Goal: Navigation & Orientation: Find specific page/section

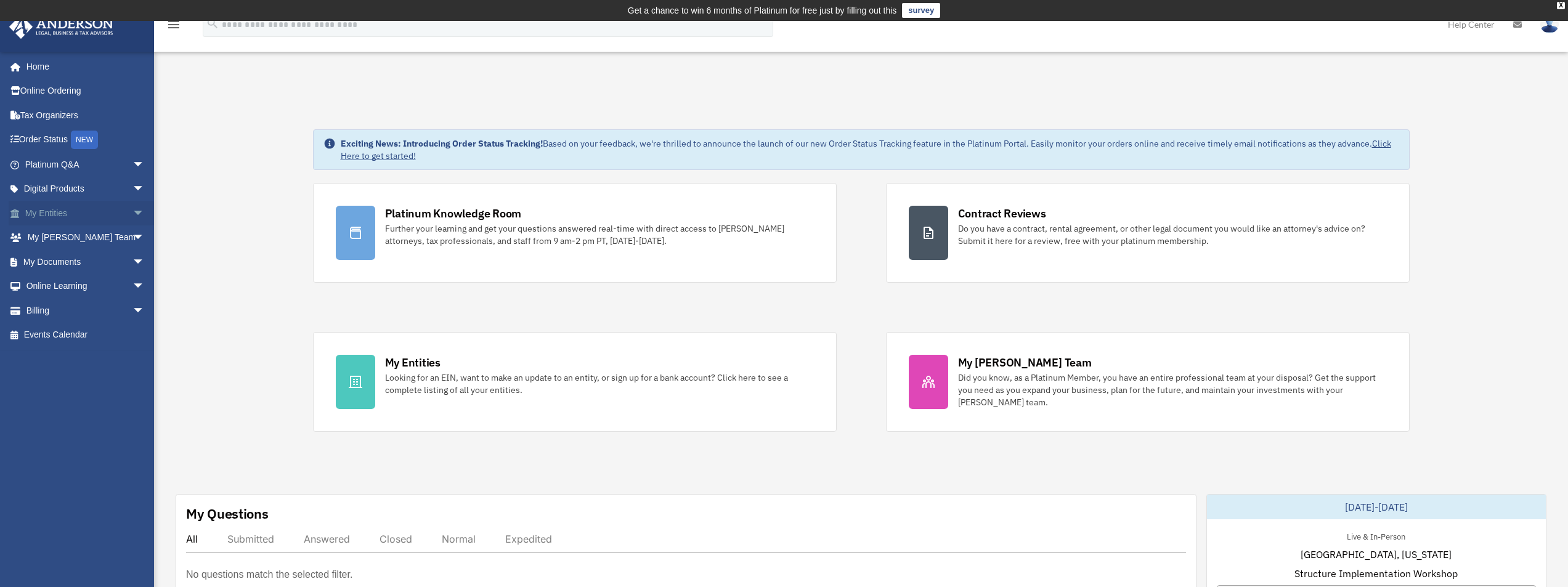
click at [61, 214] on link "My Entities arrow_drop_down" at bounding box center [85, 213] width 154 height 25
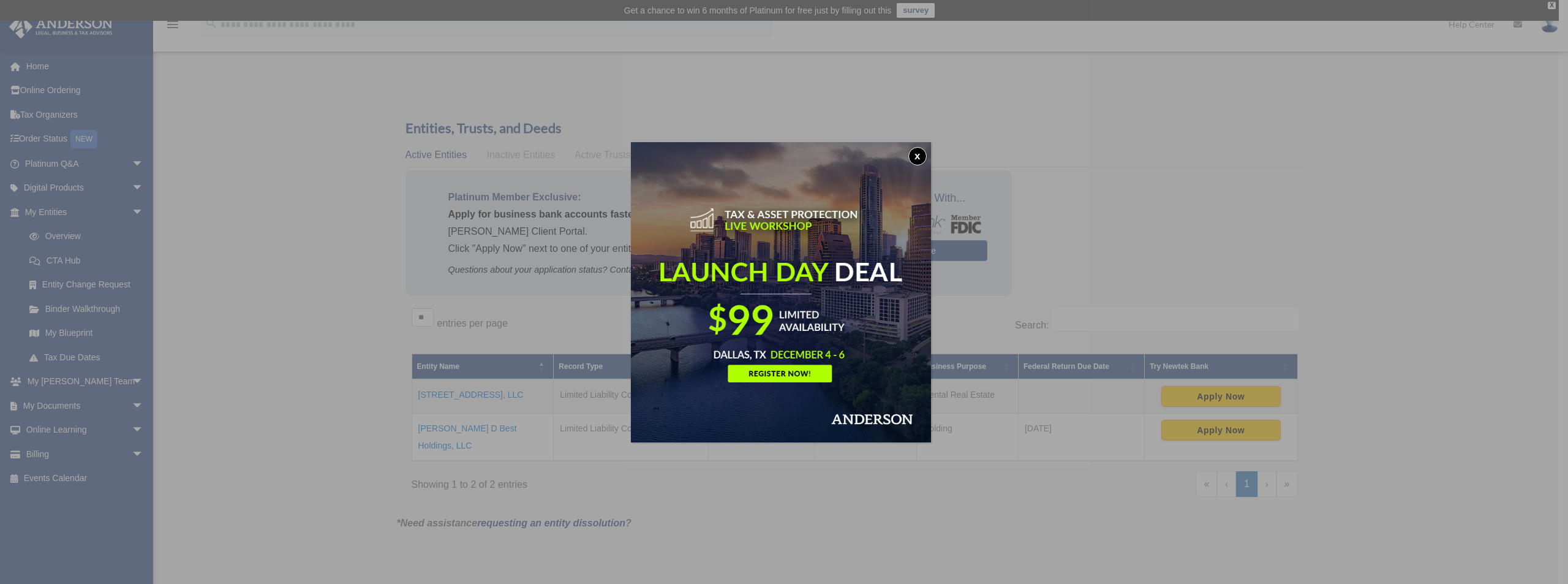
click at [923, 157] on button "x" at bounding box center [917, 156] width 18 height 18
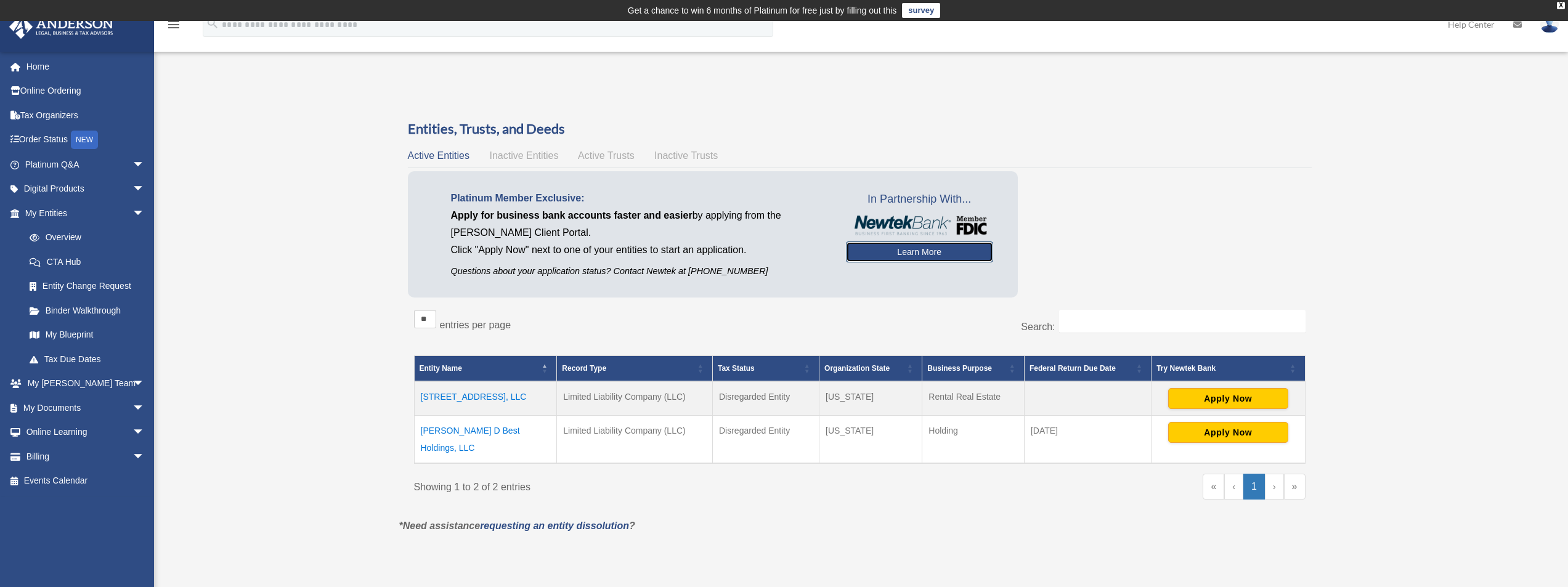
click at [913, 251] on link "Learn More" at bounding box center [920, 251] width 148 height 21
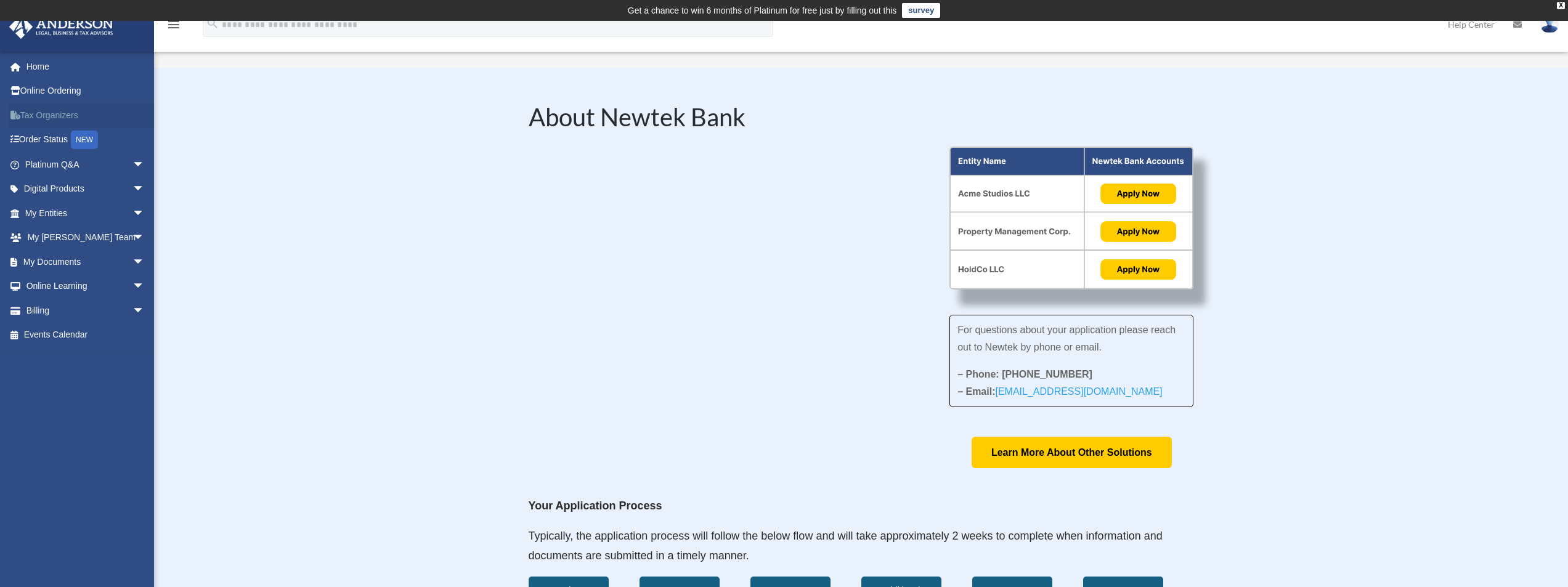
click at [51, 113] on link "Tax Organizers" at bounding box center [85, 115] width 154 height 25
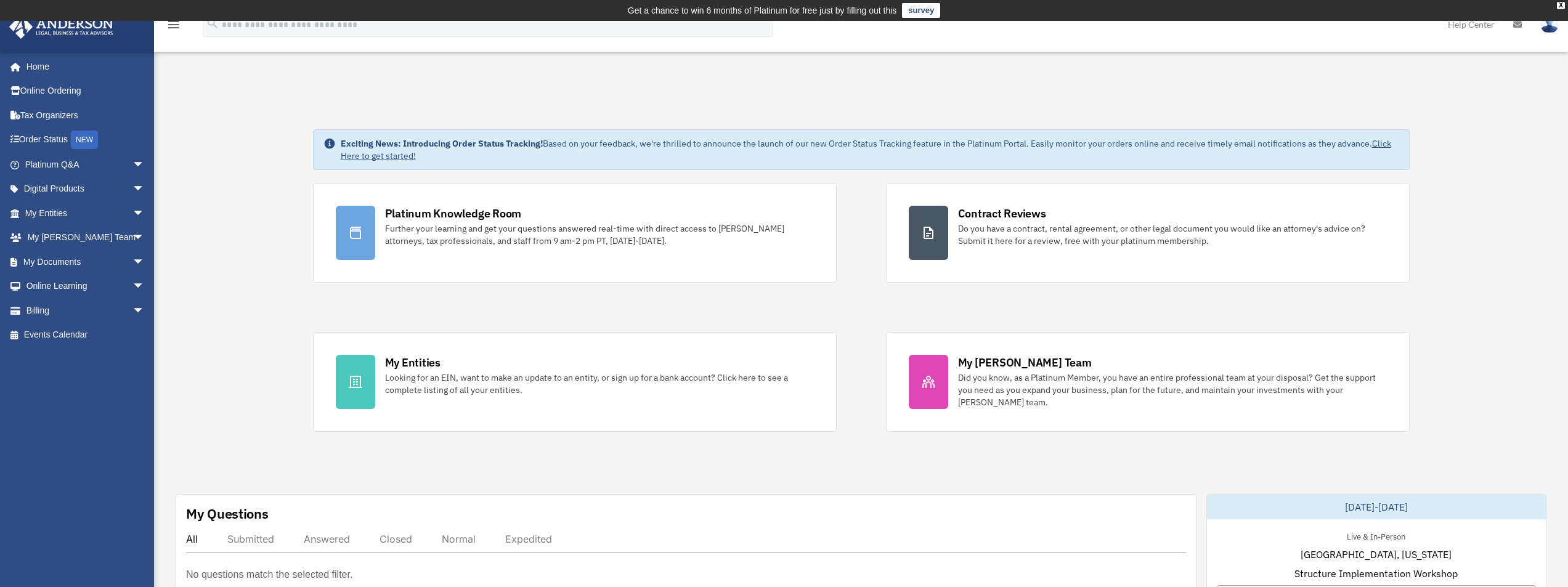
click at [1550, 25] on img at bounding box center [1550, 24] width 18 height 18
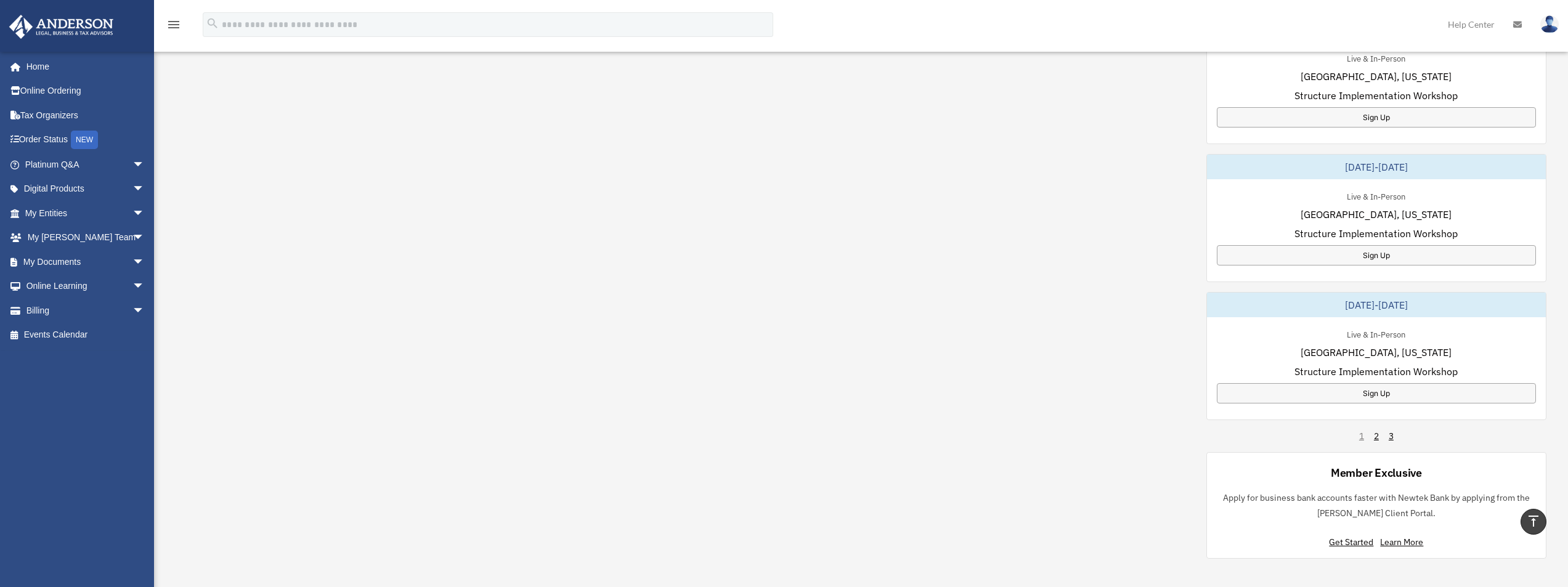
scroll to position [719, 0]
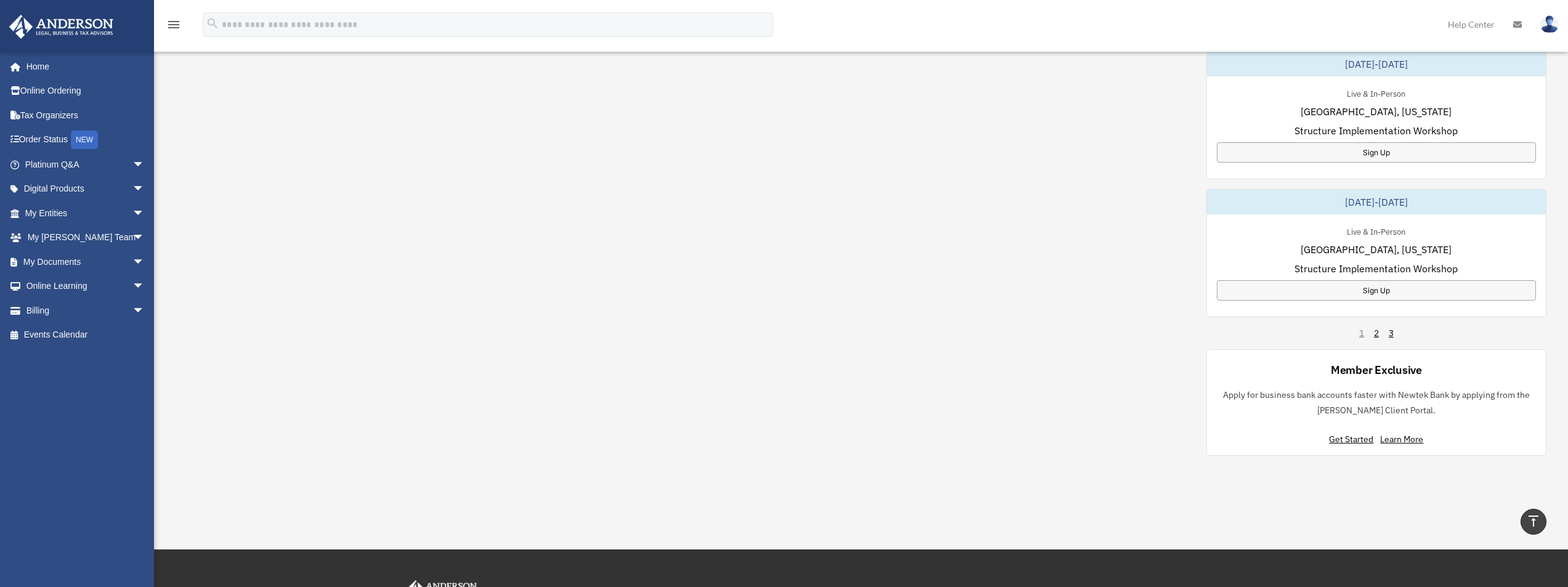
click at [1553, 22] on img at bounding box center [1550, 24] width 18 height 18
click at [1320, 106] on link "Logout" at bounding box center [1364, 108] width 123 height 25
